Goal: Task Accomplishment & Management: Manage account settings

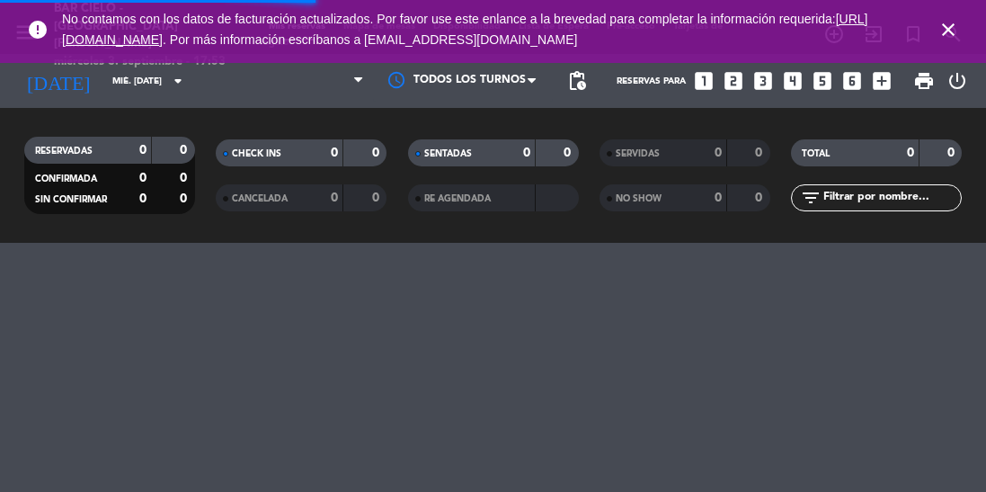
click at [945, 25] on icon "close" at bounding box center [948, 30] width 22 height 22
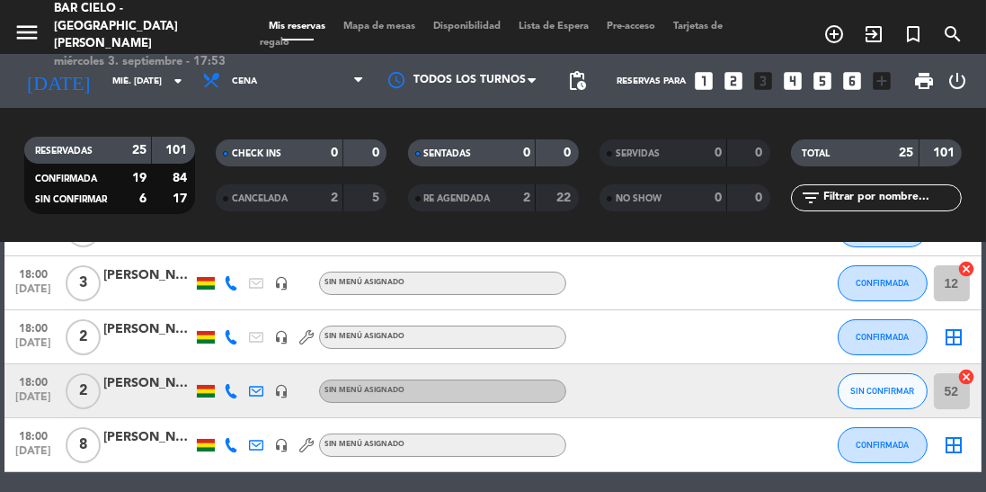
scroll to position [158, 0]
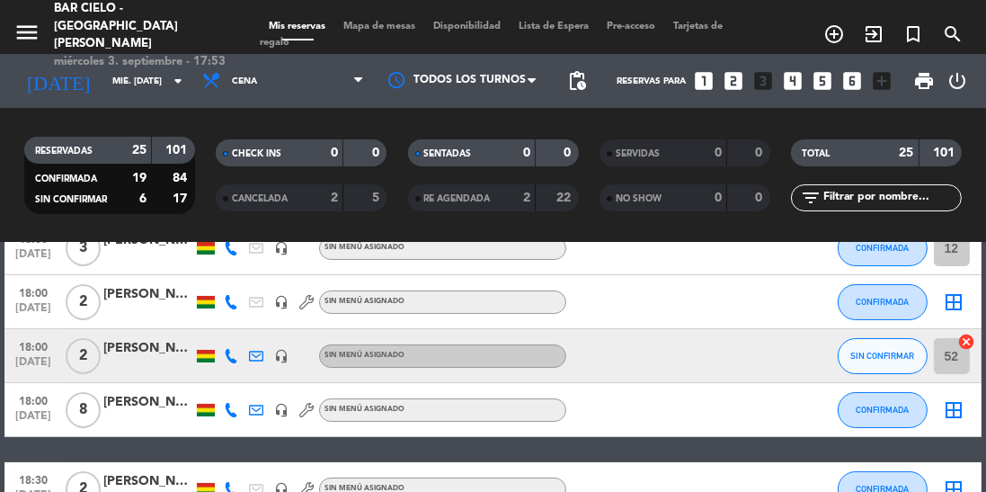
click at [234, 353] on icon at bounding box center [231, 356] width 14 height 14
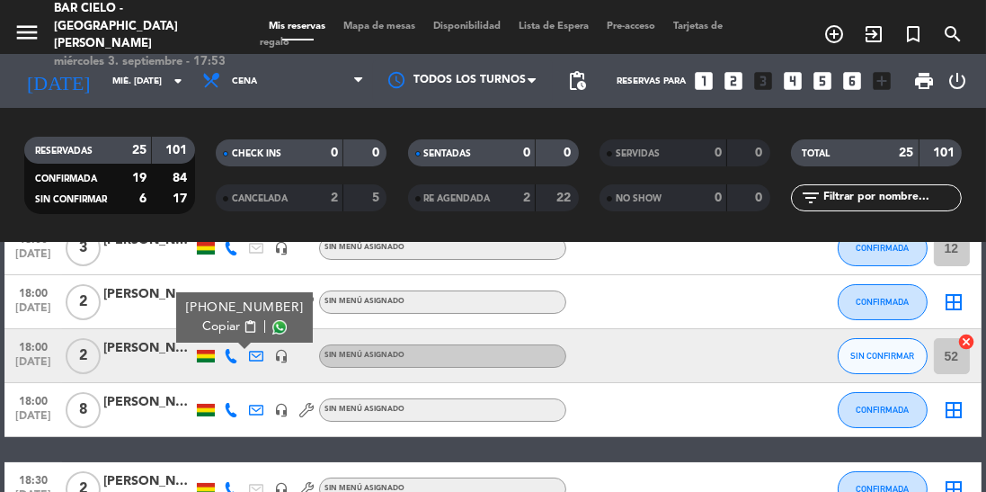
click at [272, 322] on span at bounding box center [279, 327] width 14 height 14
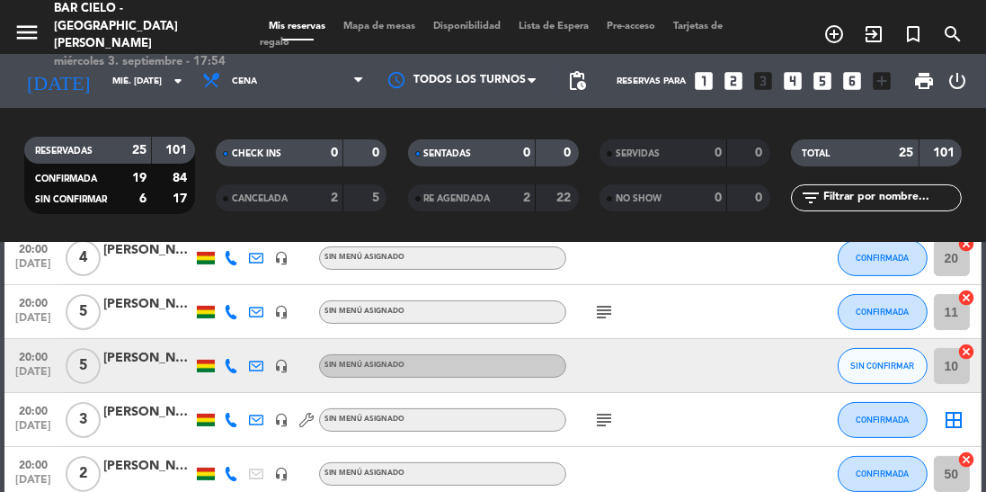
scroll to position [624, 0]
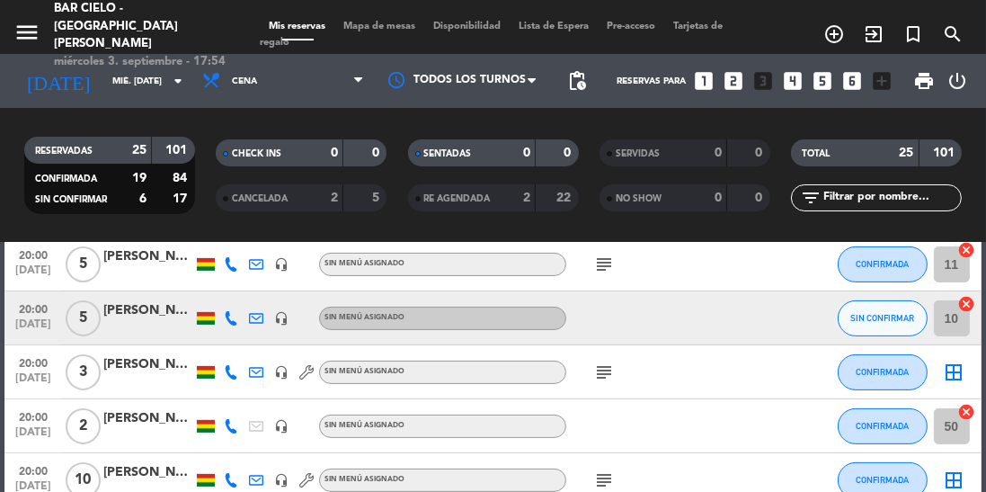
click at [232, 316] on icon at bounding box center [231, 318] width 14 height 14
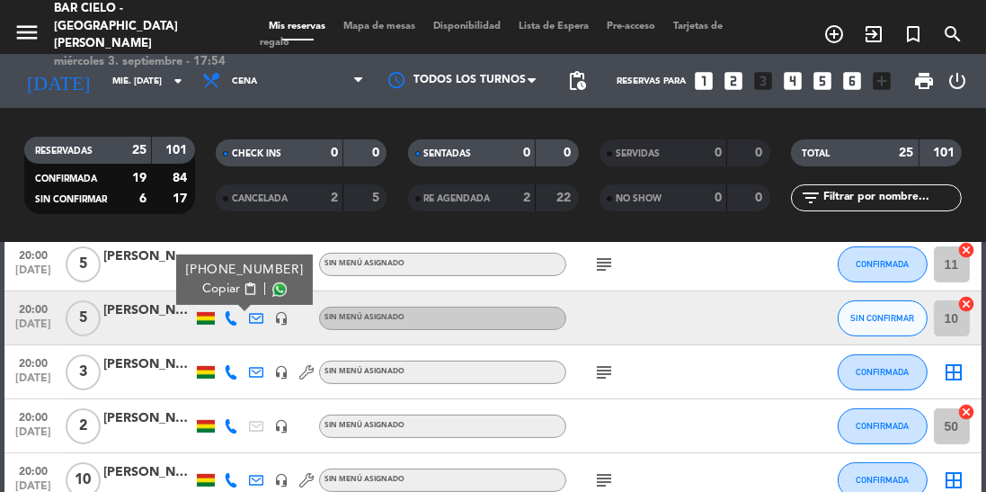
click at [272, 284] on span at bounding box center [279, 289] width 14 height 14
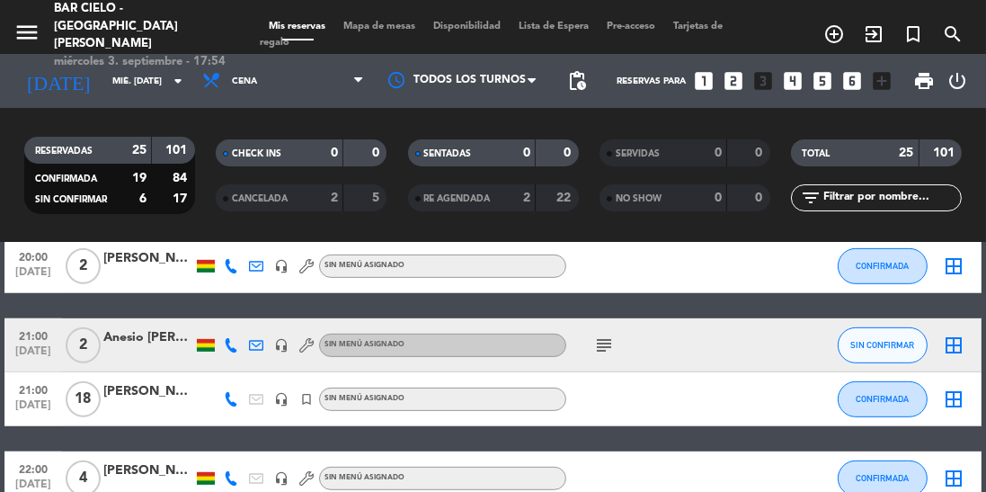
scroll to position [954, 0]
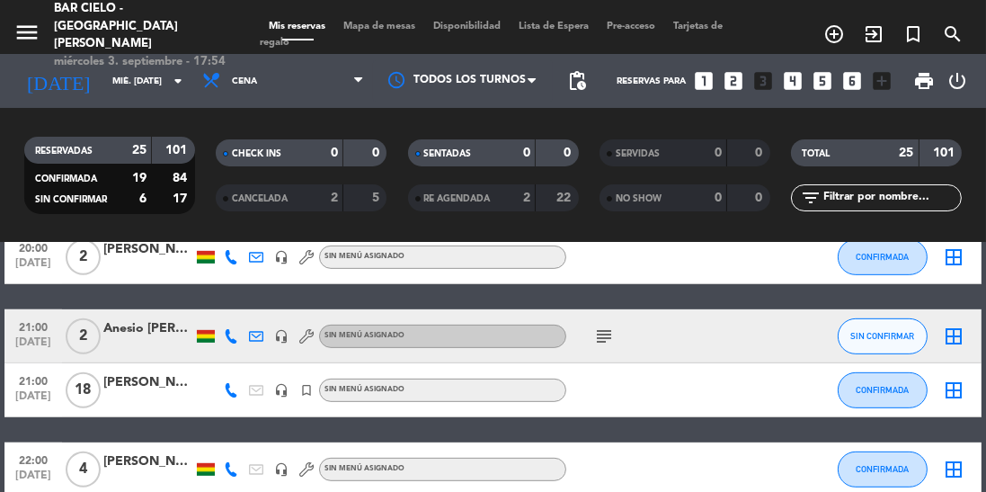
click at [228, 332] on icon at bounding box center [231, 336] width 14 height 14
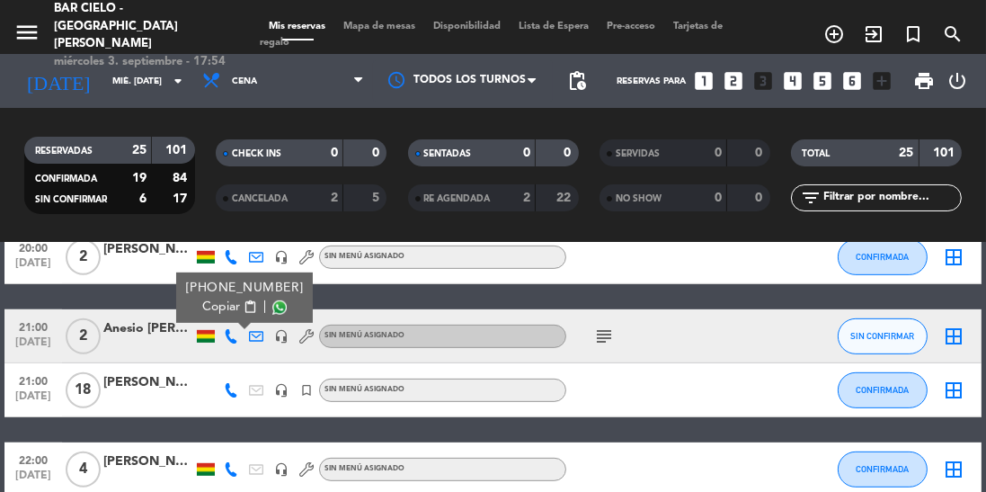
click at [272, 303] on span at bounding box center [279, 307] width 14 height 14
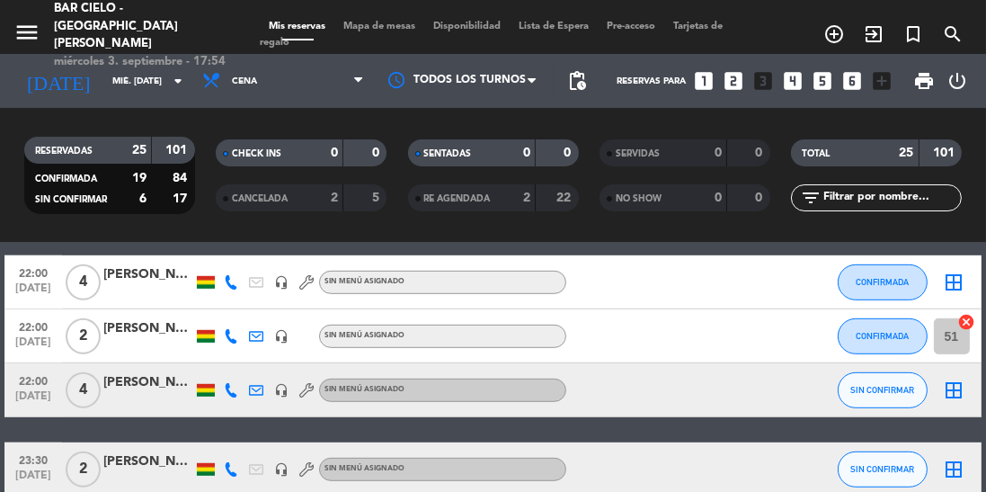
scroll to position [1142, 0]
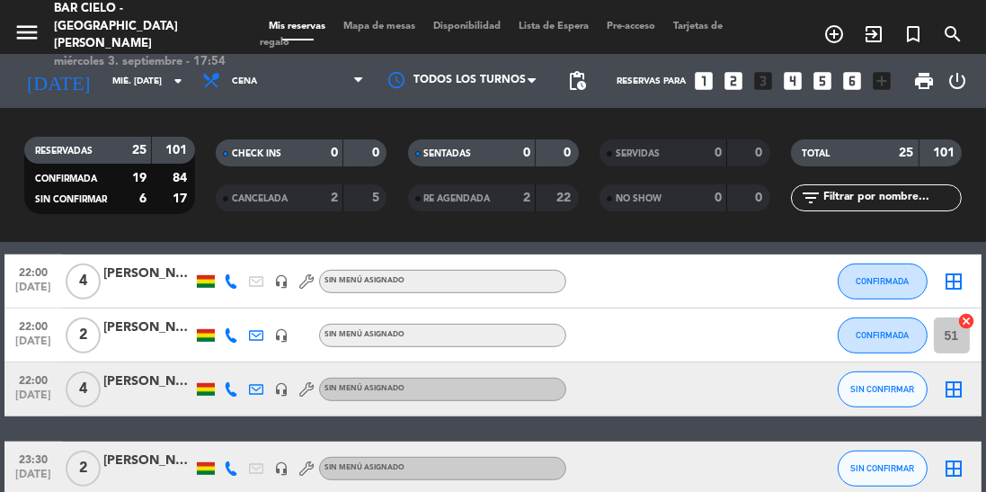
click at [231, 392] on icon at bounding box center [231, 389] width 14 height 14
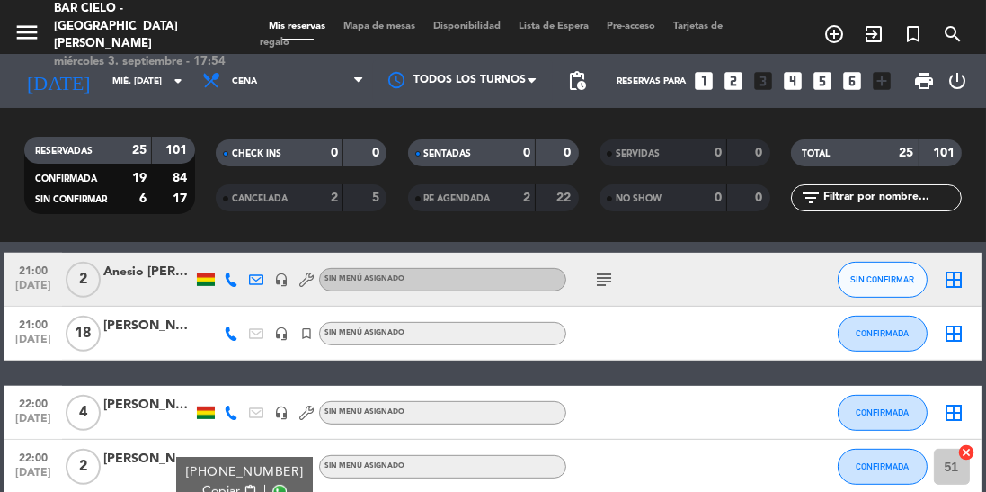
scroll to position [986, 0]
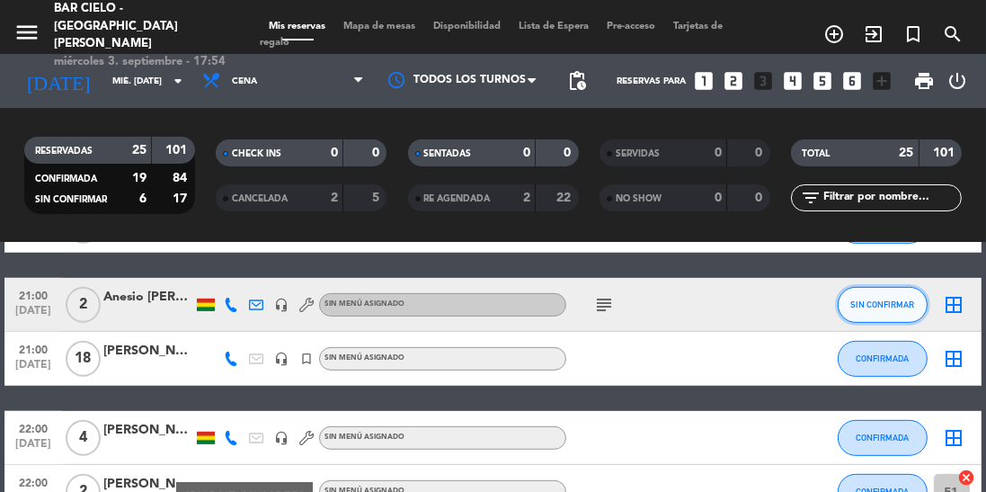
click at [877, 296] on button "SIN CONFIRMAR" at bounding box center [882, 305] width 90 height 36
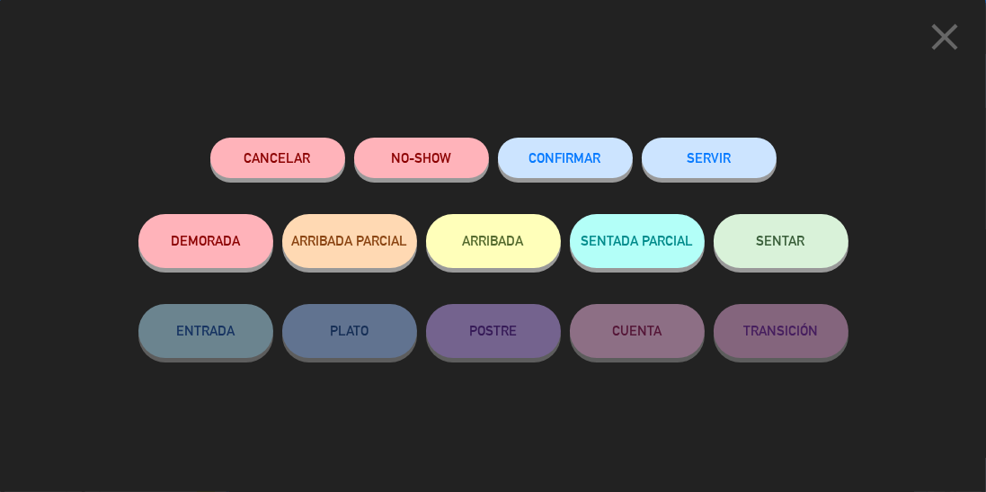
click at [565, 151] on button "CONFIRMAR" at bounding box center [565, 157] width 135 height 40
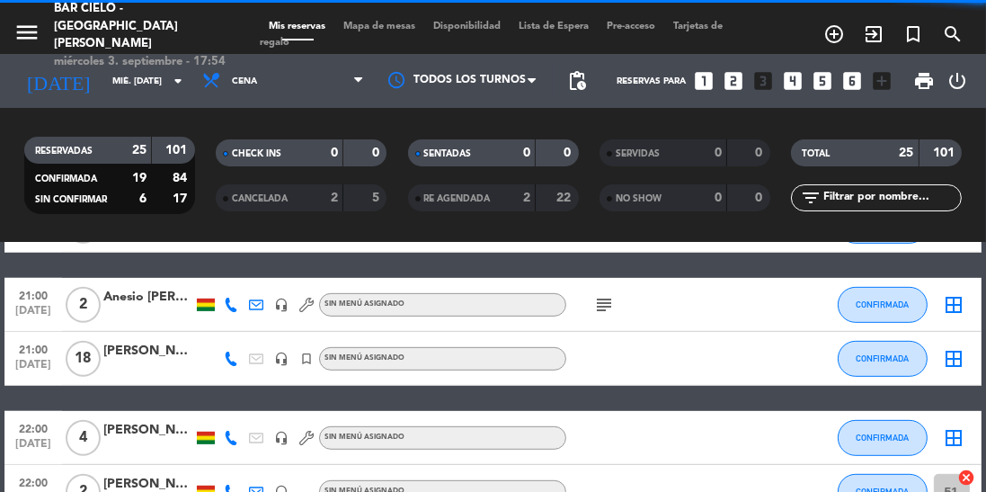
scroll to position [1102, 0]
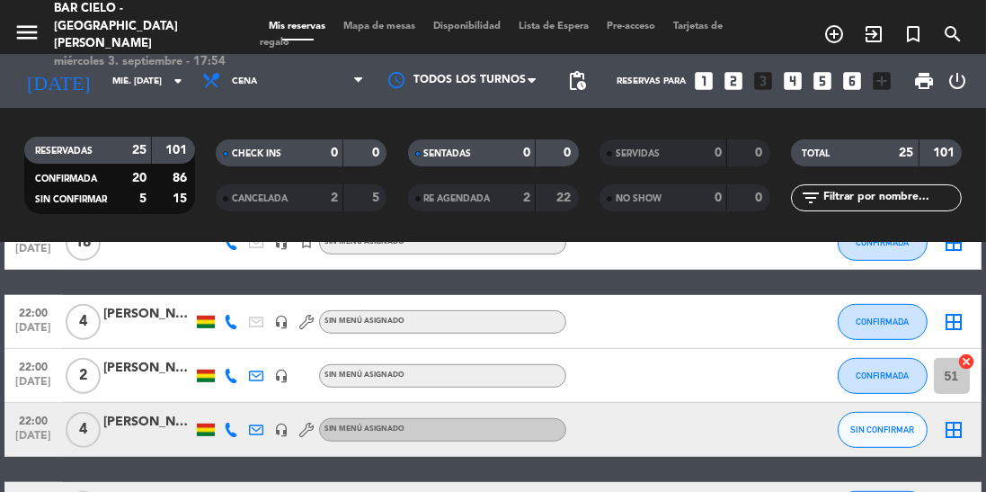
click at [226, 430] on icon at bounding box center [231, 429] width 14 height 14
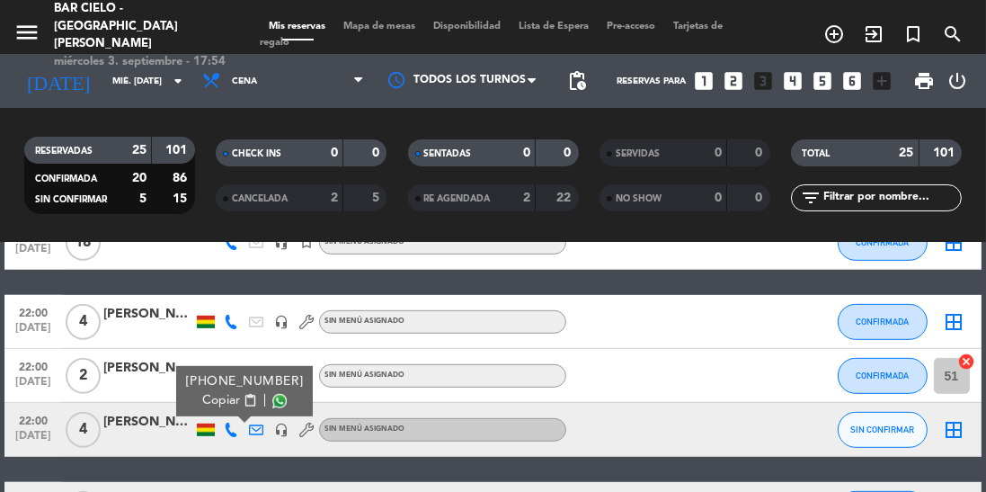
click at [272, 398] on span at bounding box center [279, 401] width 14 height 14
click at [866, 431] on span "SIN CONFIRMAR" at bounding box center [882, 429] width 64 height 10
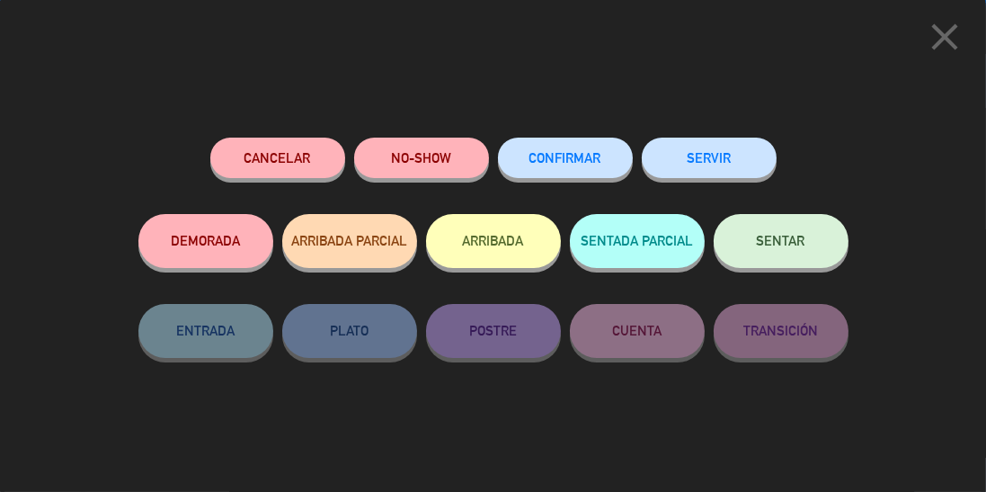
click at [579, 137] on div "CONFIRMAR" at bounding box center [565, 175] width 135 height 76
click at [582, 153] on span "CONFIRMAR" at bounding box center [565, 157] width 72 height 15
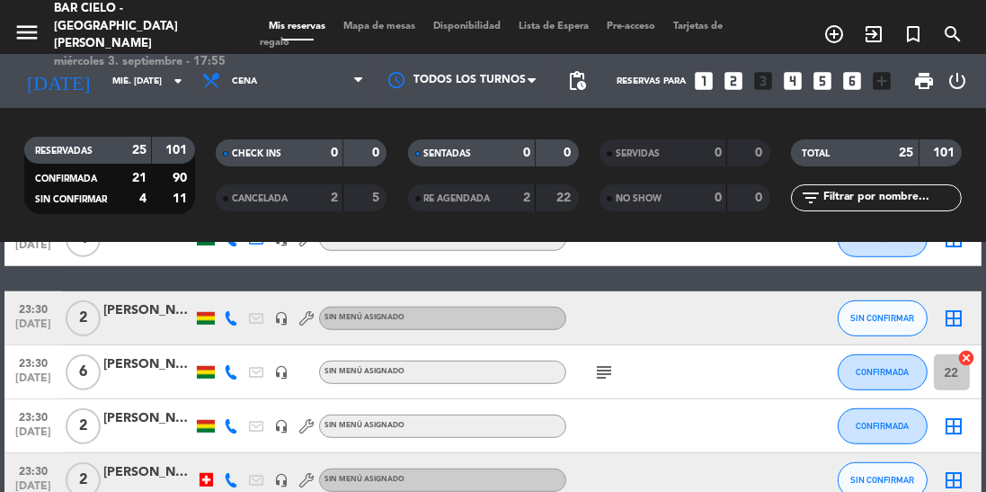
scroll to position [1298, 0]
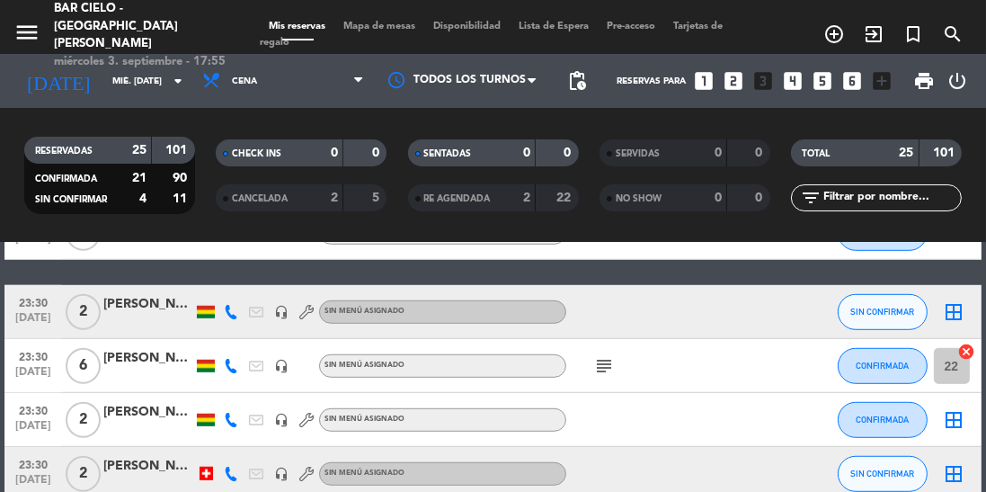
click at [228, 311] on icon at bounding box center [231, 312] width 14 height 14
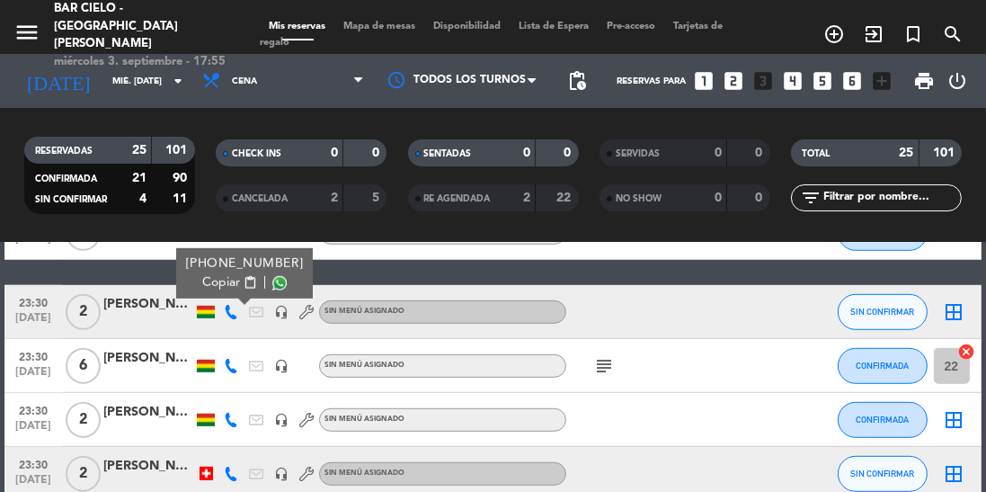
click at [272, 281] on span at bounding box center [279, 283] width 14 height 14
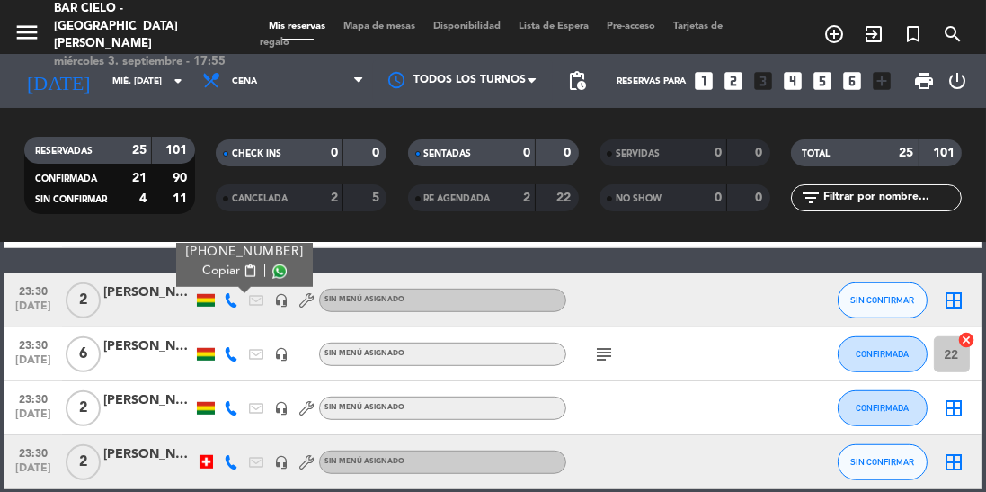
click at [225, 466] on icon at bounding box center [231, 462] width 14 height 14
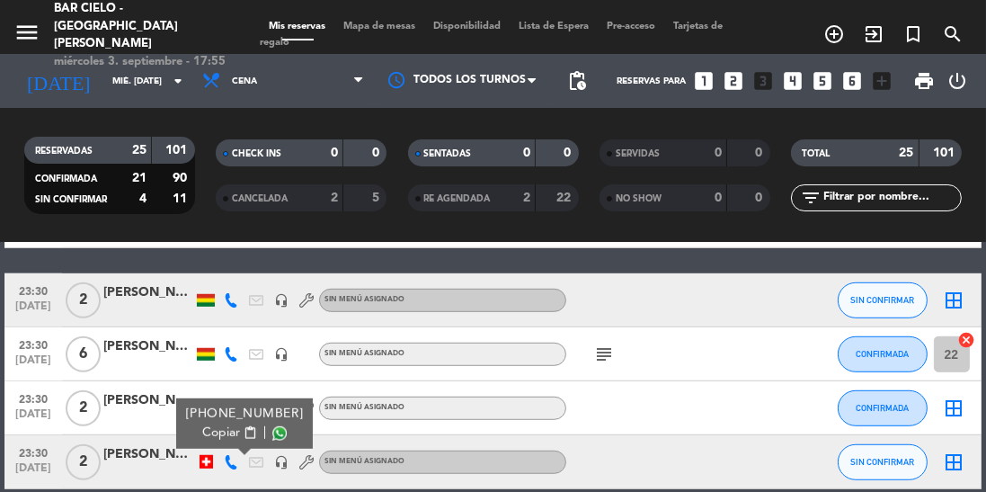
click at [272, 429] on span at bounding box center [279, 433] width 14 height 14
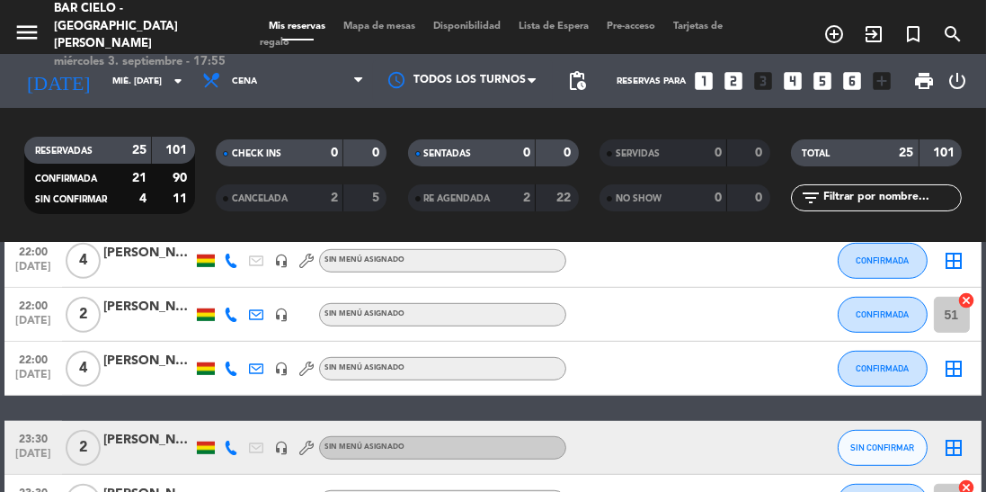
scroll to position [1159, 0]
